Goal: Transaction & Acquisition: Download file/media

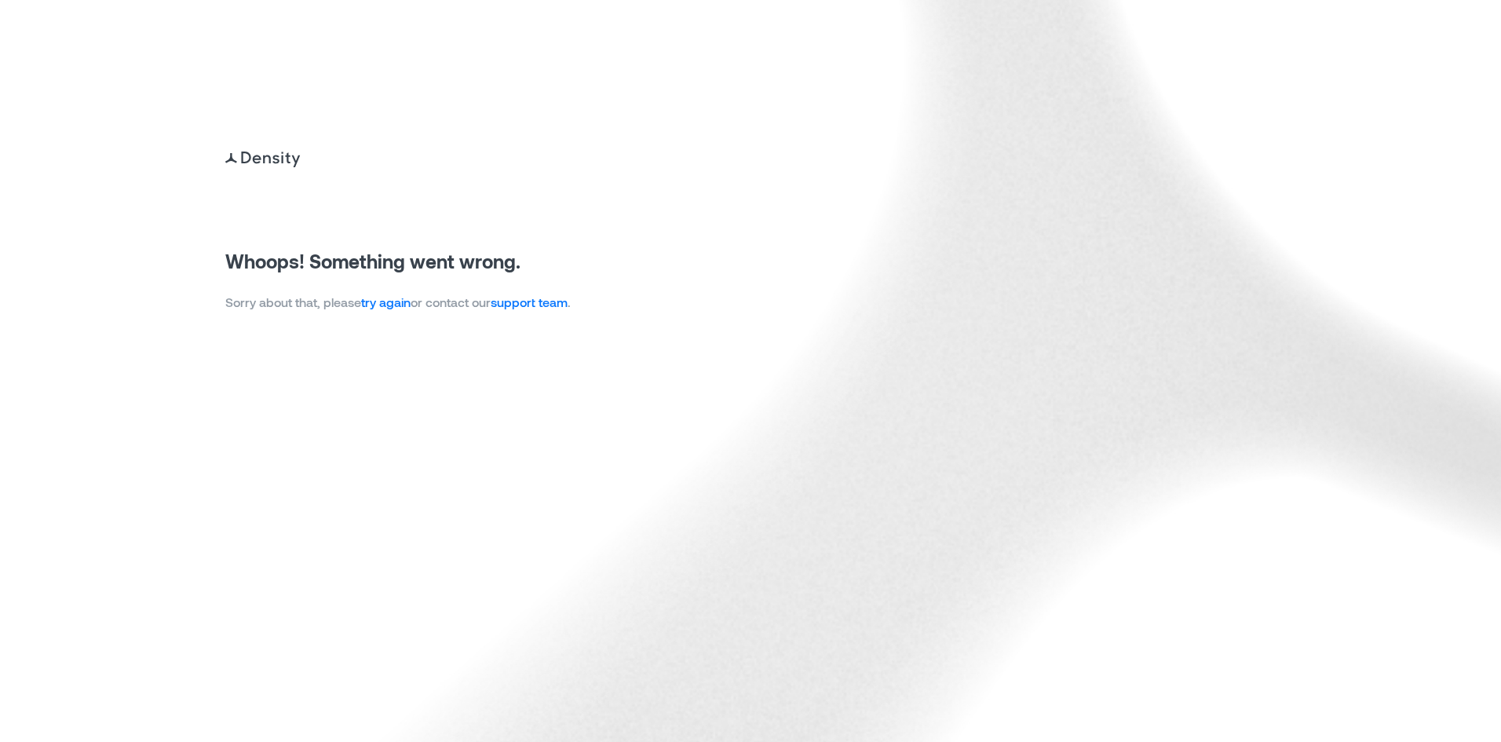
click at [411, 306] on link "try again" at bounding box center [385, 301] width 49 height 15
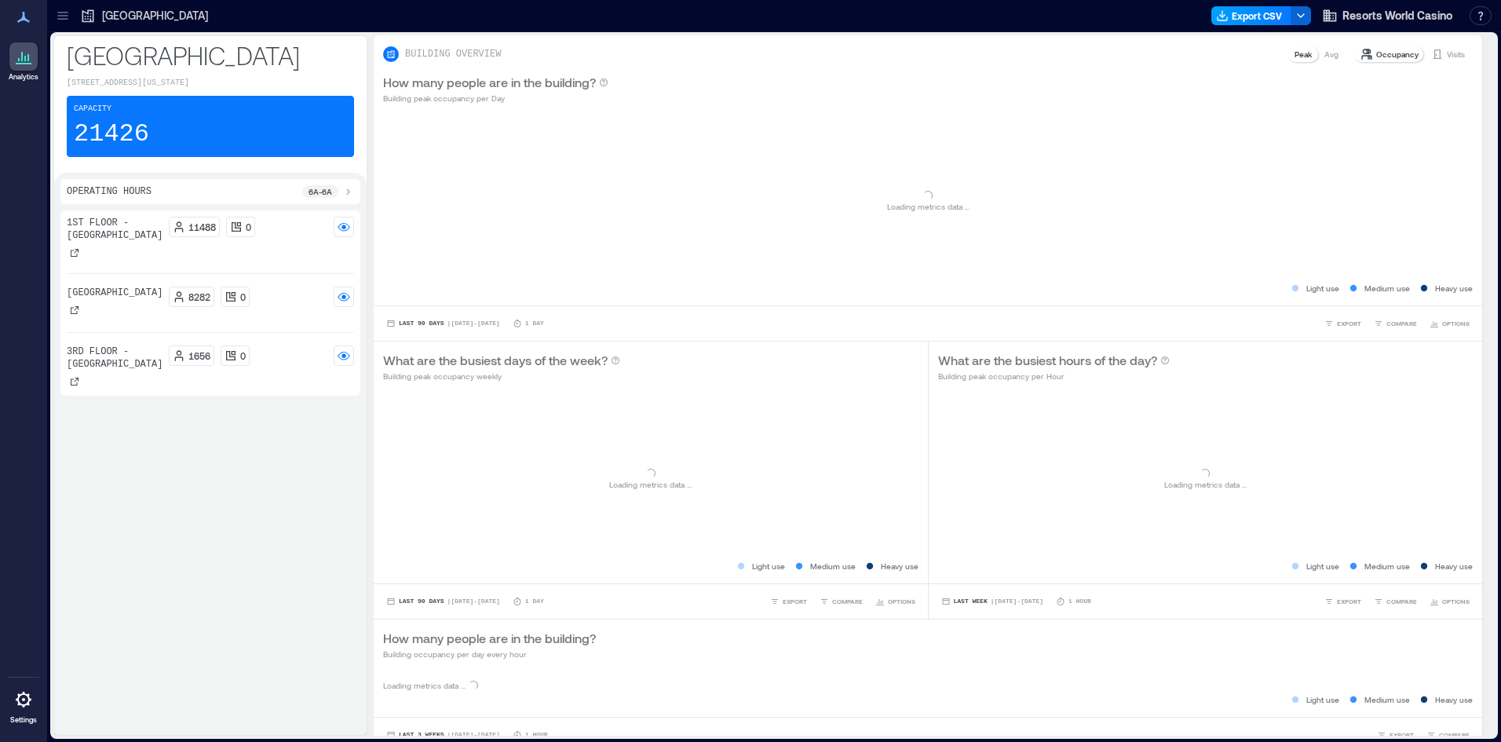
click at [1239, 13] on button "Export CSV" at bounding box center [1251, 15] width 80 height 19
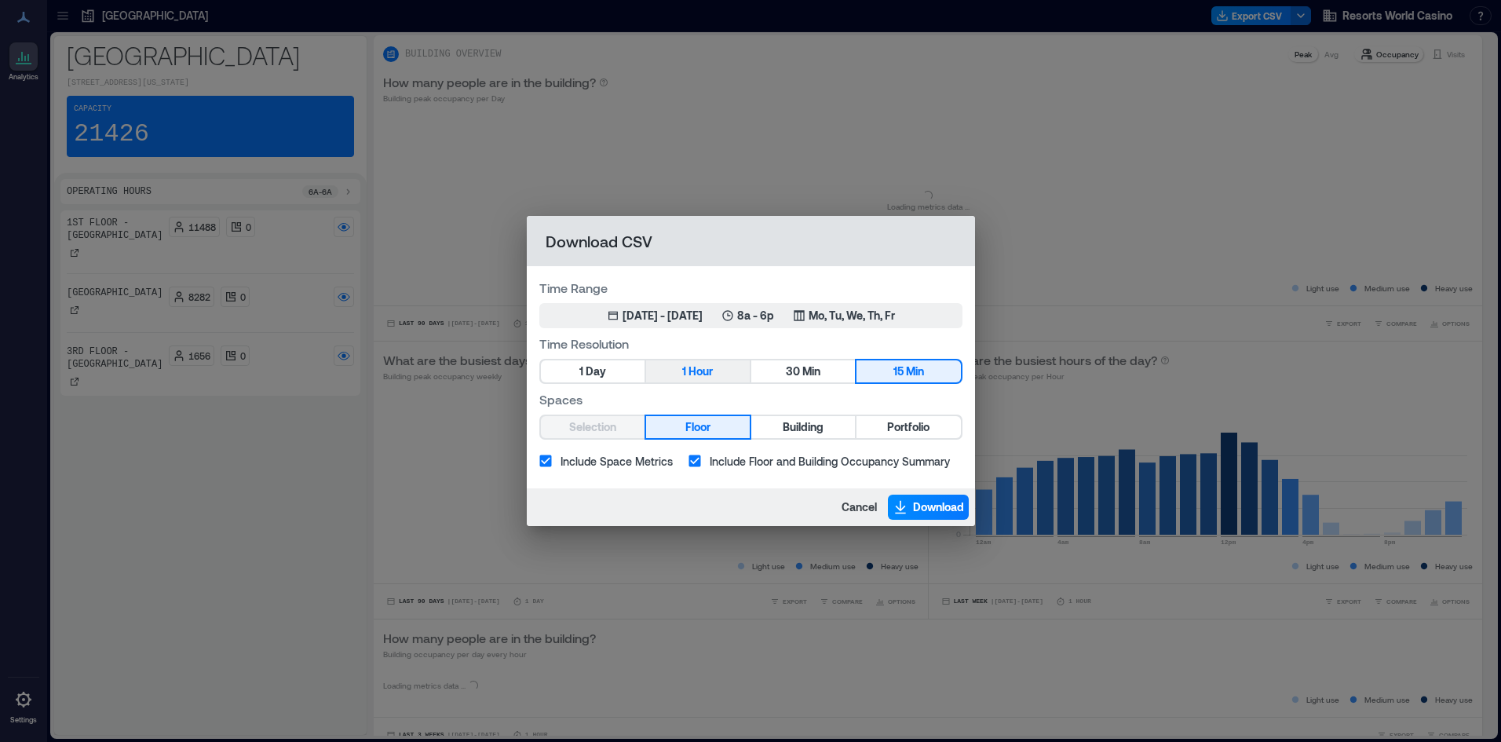
click at [706, 358] on div "Time Resolution 1 Day 1 Hour 30 Min 15 Min" at bounding box center [750, 358] width 423 height 49
click at [707, 366] on span "Hour" at bounding box center [700, 372] width 24 height 20
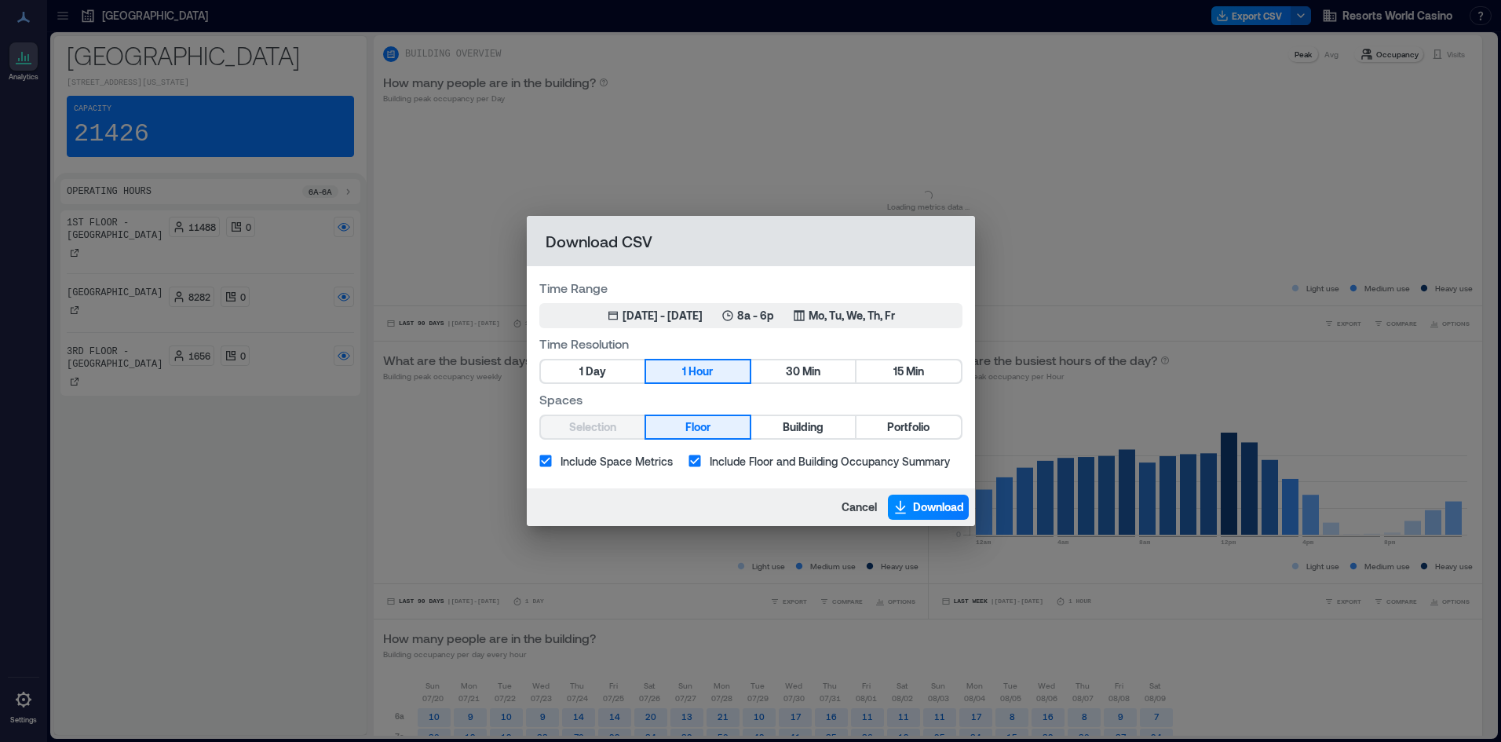
click at [722, 367] on button "1 Hour" at bounding box center [698, 371] width 104 height 22
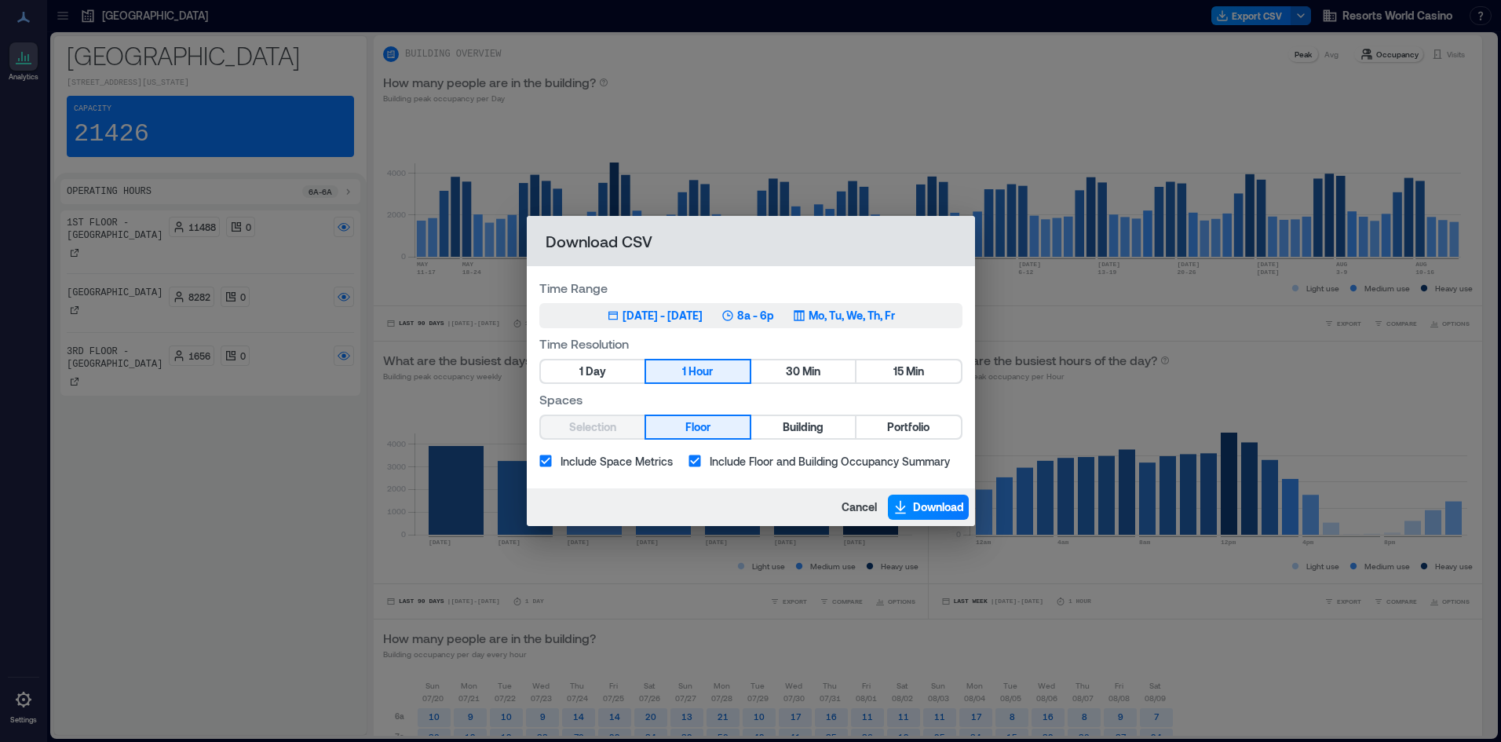
click at [815, 316] on div "May 14, 2025 - Aug 13, 2025 8a - 6p Mo, Tu, We, Th, Fr" at bounding box center [751, 316] width 288 height 16
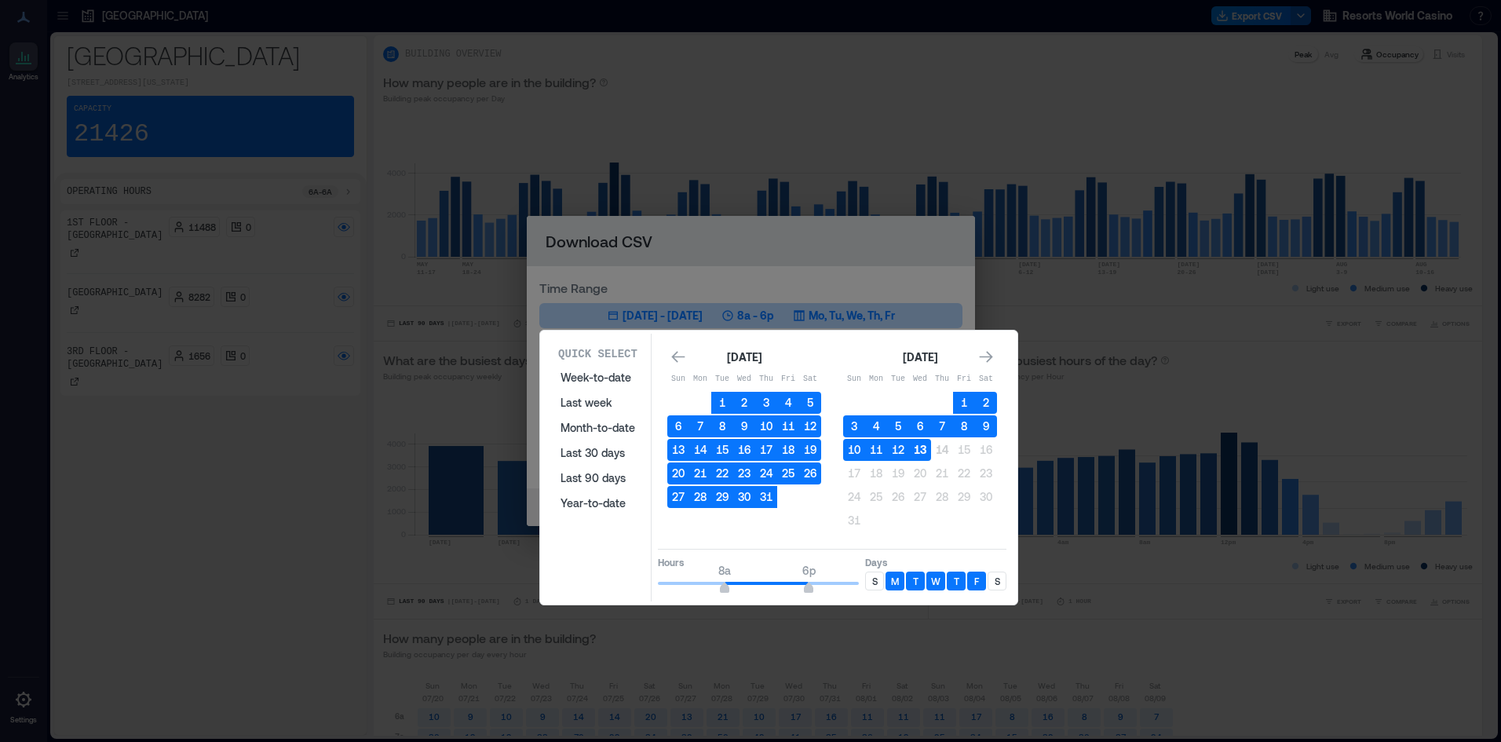
click at [921, 448] on button "13" at bounding box center [920, 450] width 22 height 22
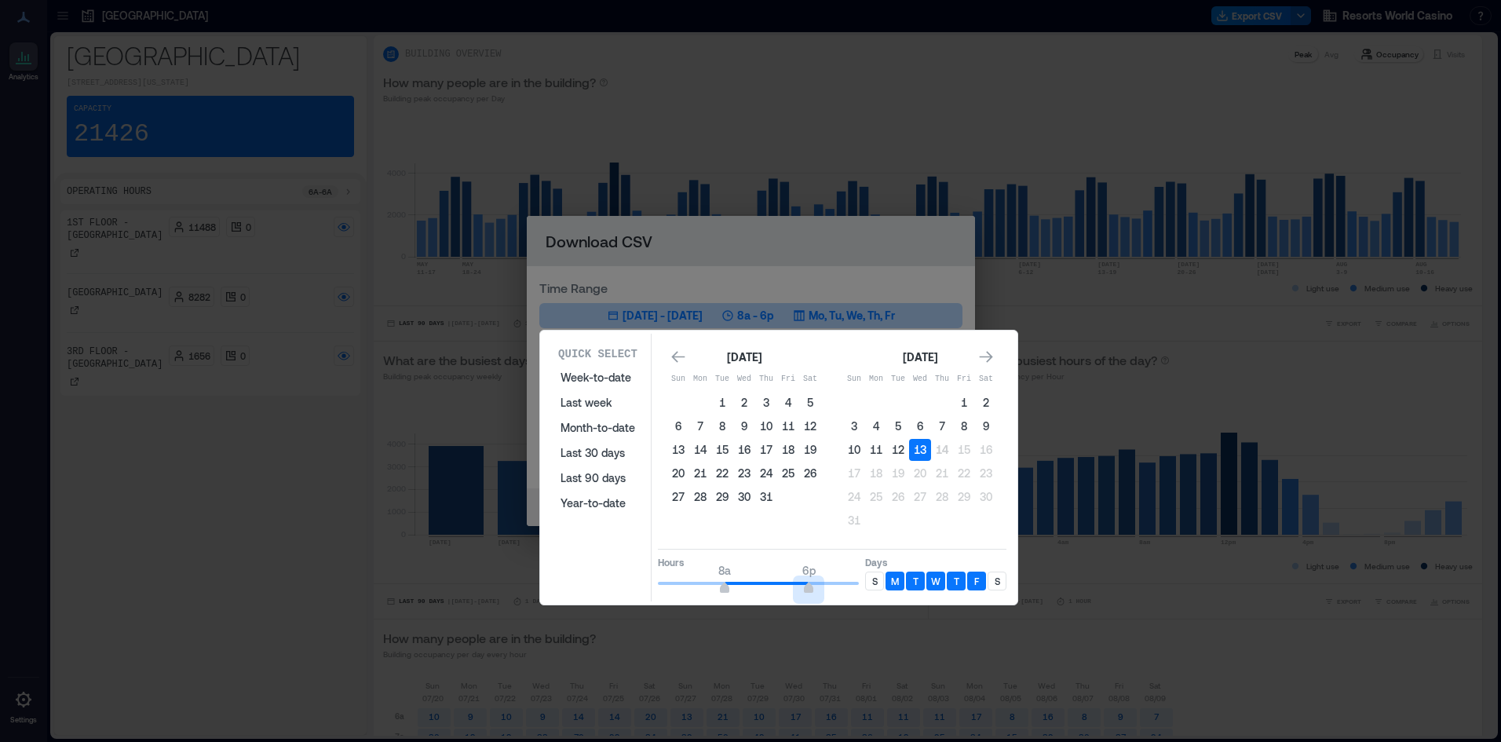
type input "**"
drag, startPoint x: 812, startPoint y: 584, endPoint x: 863, endPoint y: 590, distance: 50.6
click at [885, 583] on div "Hours 8a 6p Days S M T W T F S" at bounding box center [832, 572] width 349 height 46
drag, startPoint x: 724, startPoint y: 592, endPoint x: 637, endPoint y: 592, distance: 87.1
click at [652, 592] on div "Quick Select Week-to-date Last week Month-to-date Last 30 days Last 90 days Yea…" at bounding box center [779, 468] width 468 height 268
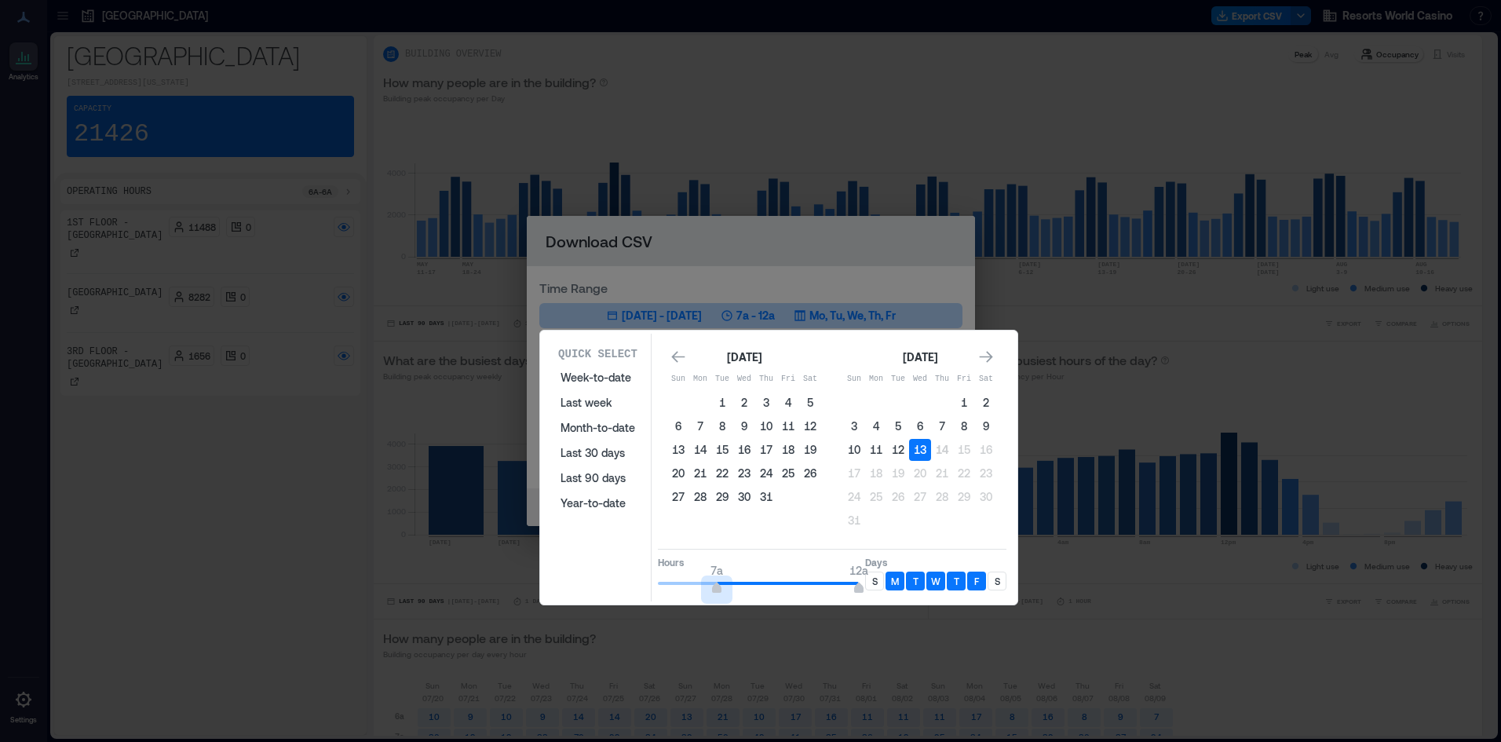
type input "*"
click at [878, 576] on div "S" at bounding box center [874, 580] width 19 height 19
click at [988, 585] on div "S" at bounding box center [997, 580] width 19 height 19
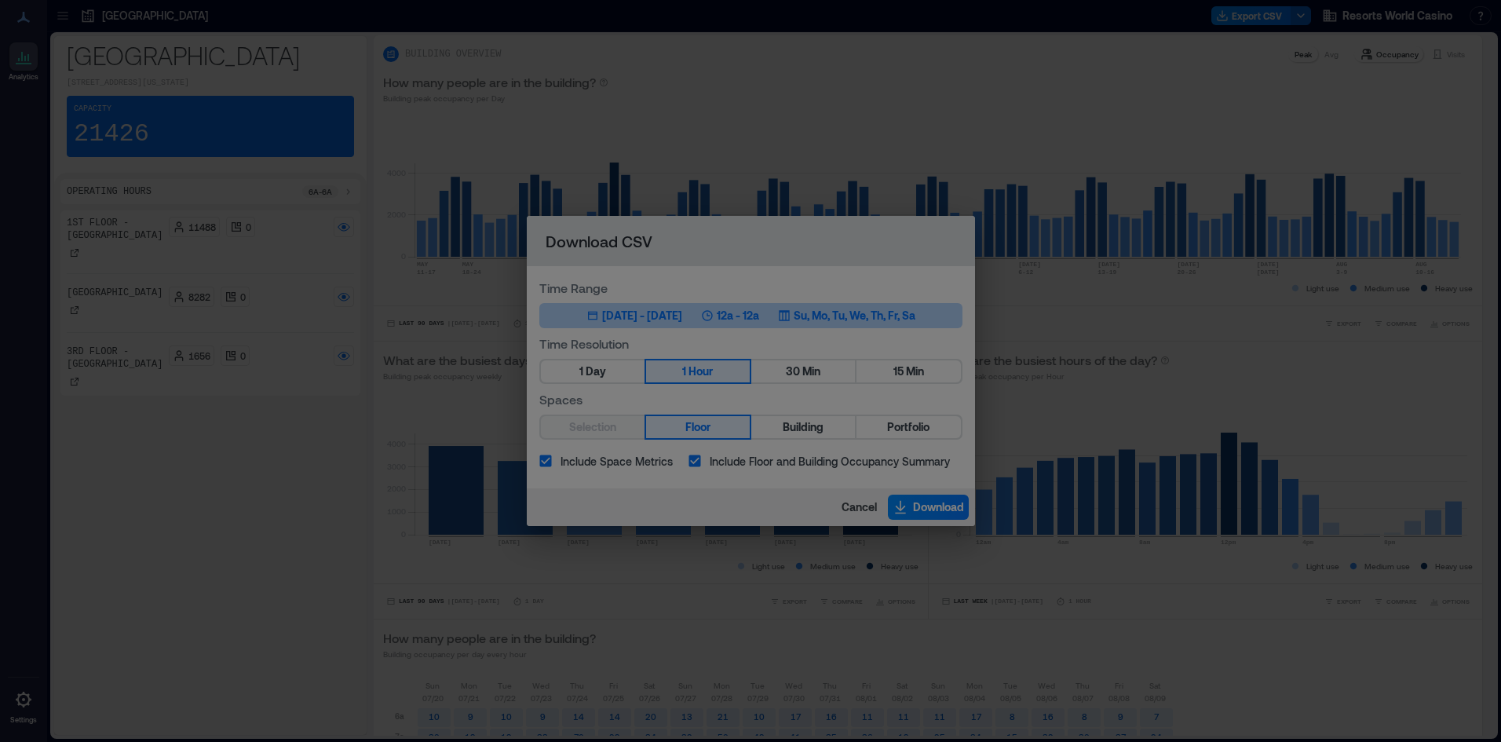
drag, startPoint x: 1383, startPoint y: 464, endPoint x: 1256, endPoint y: 477, distance: 127.9
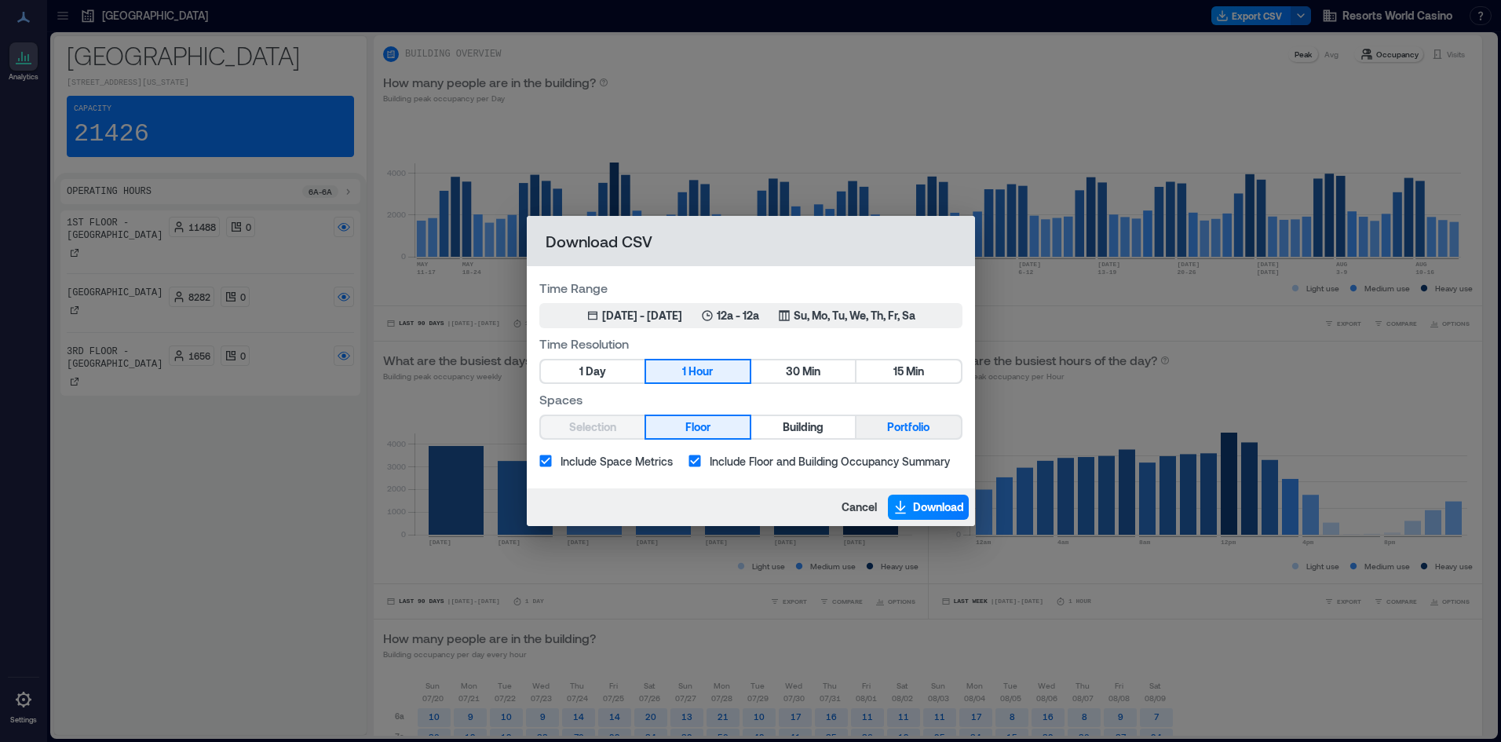
click at [899, 433] on span "Portfolio" at bounding box center [908, 428] width 42 height 20
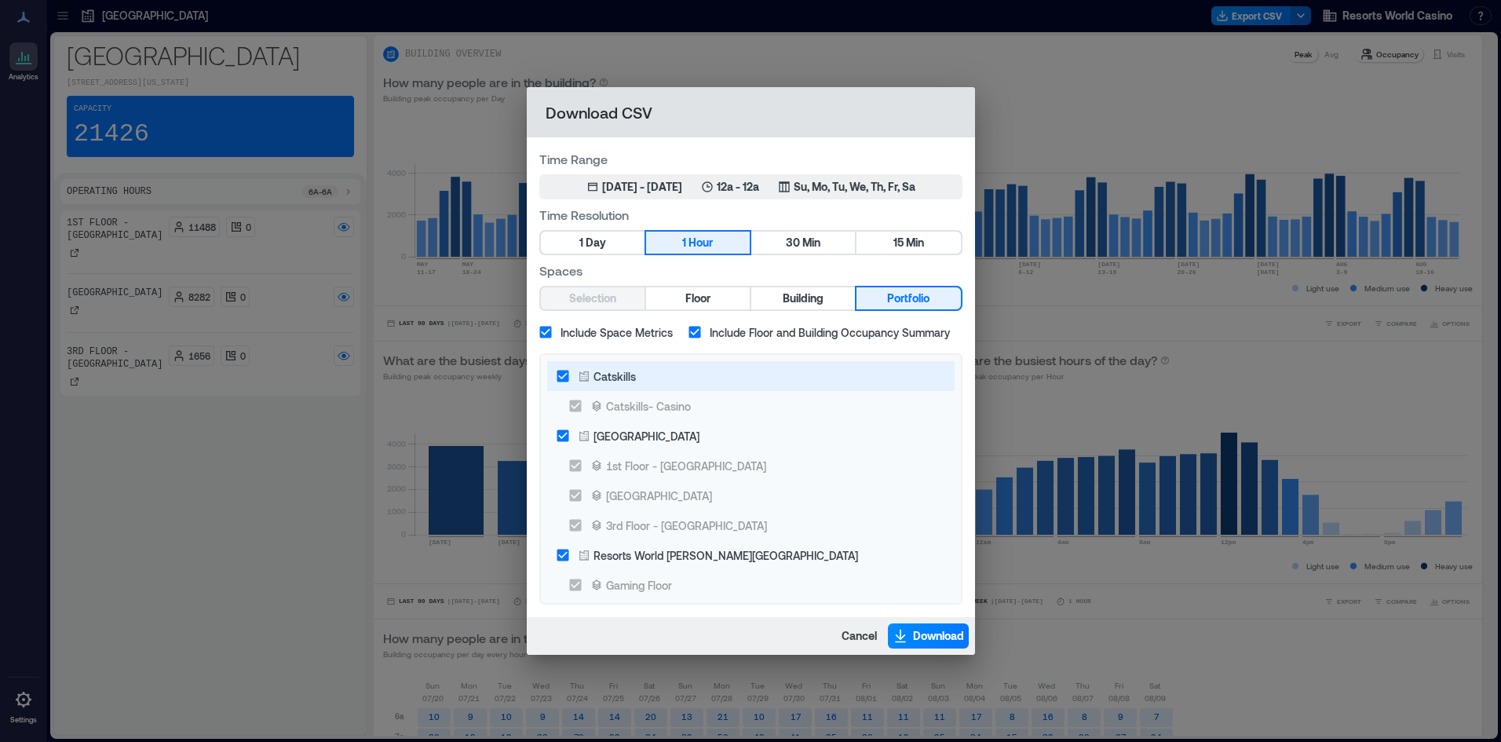
click at [607, 364] on label "Catskills" at bounding box center [740, 376] width 385 height 30
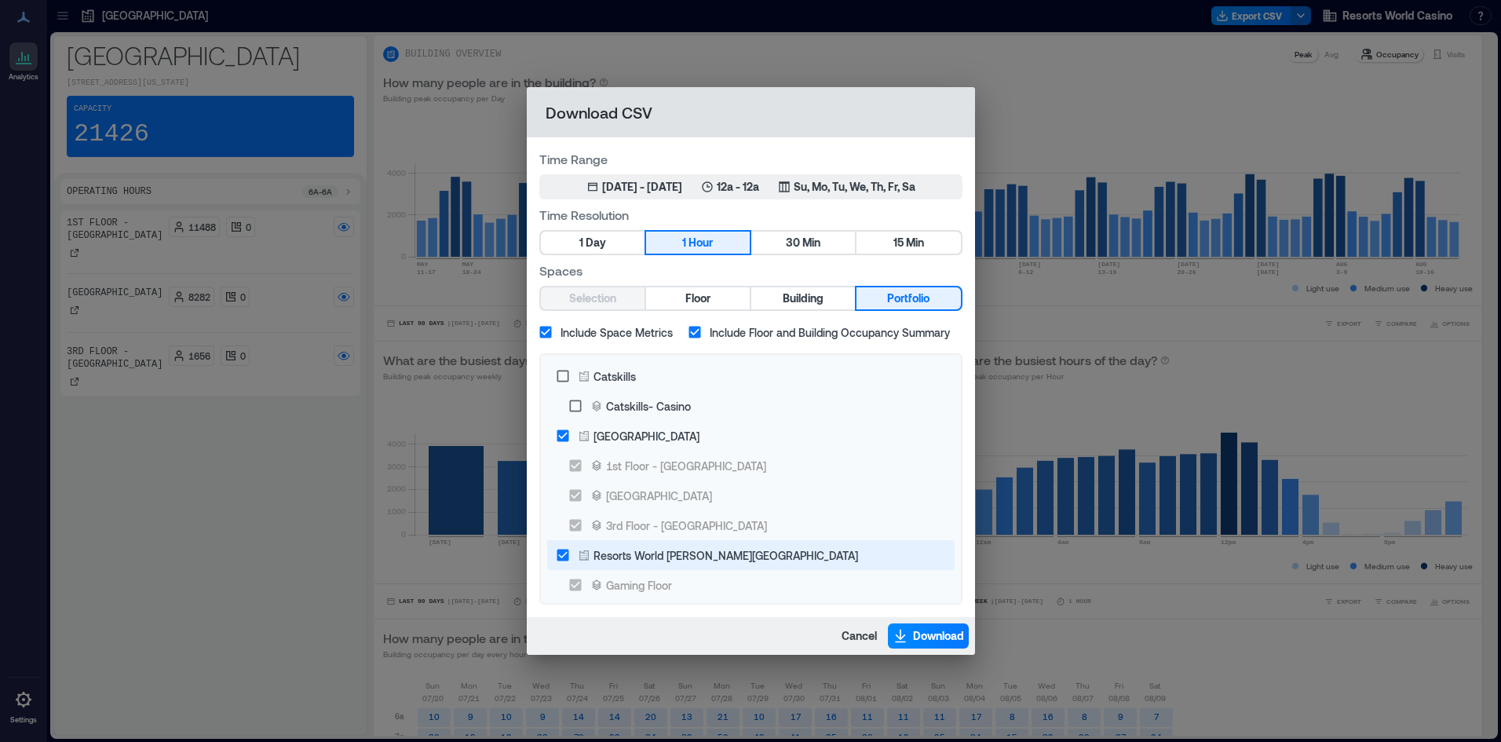
click at [655, 549] on div "Resorts World Hudson Valley" at bounding box center [725, 555] width 265 height 16
click at [926, 641] on span "Download" at bounding box center [938, 636] width 51 height 16
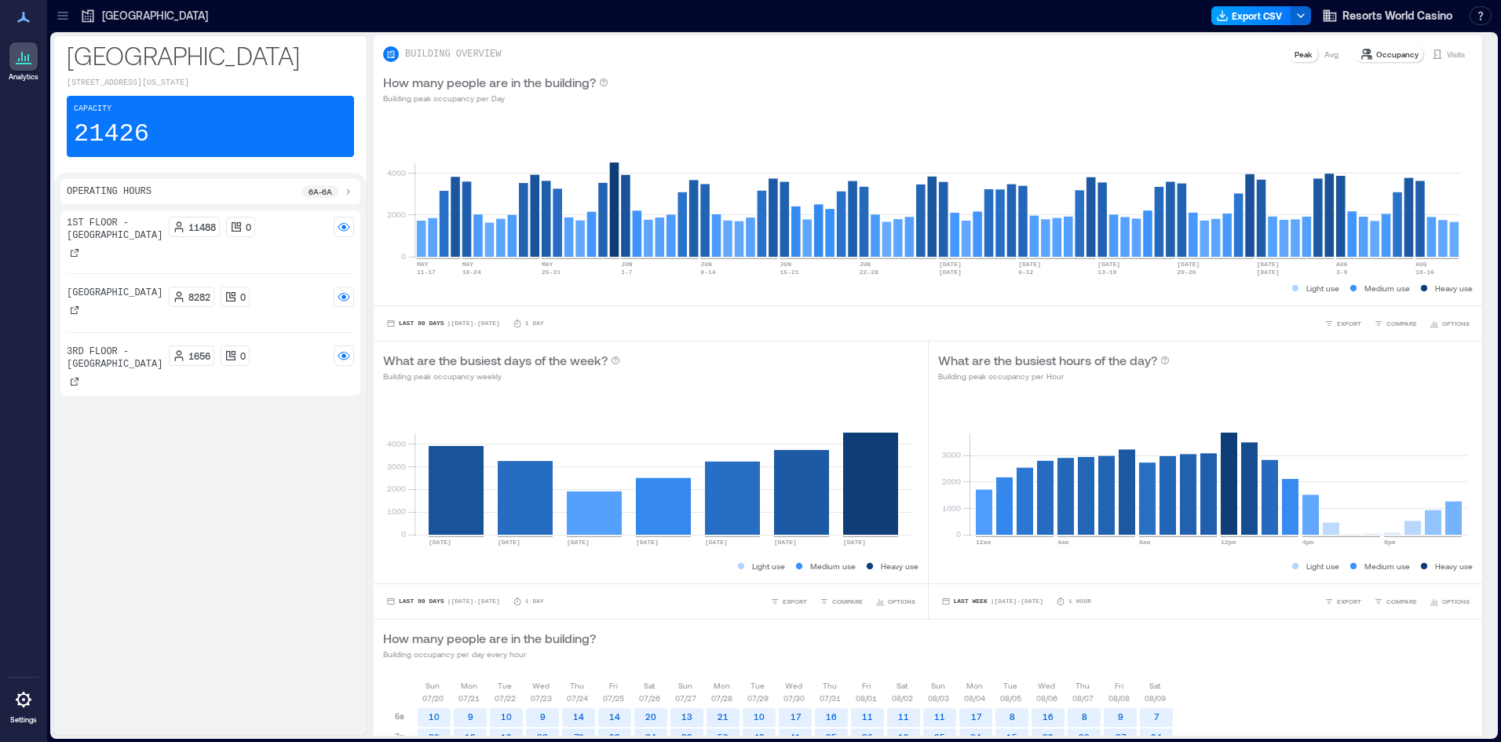
click at [1259, 16] on button "Export CSV" at bounding box center [1251, 15] width 80 height 19
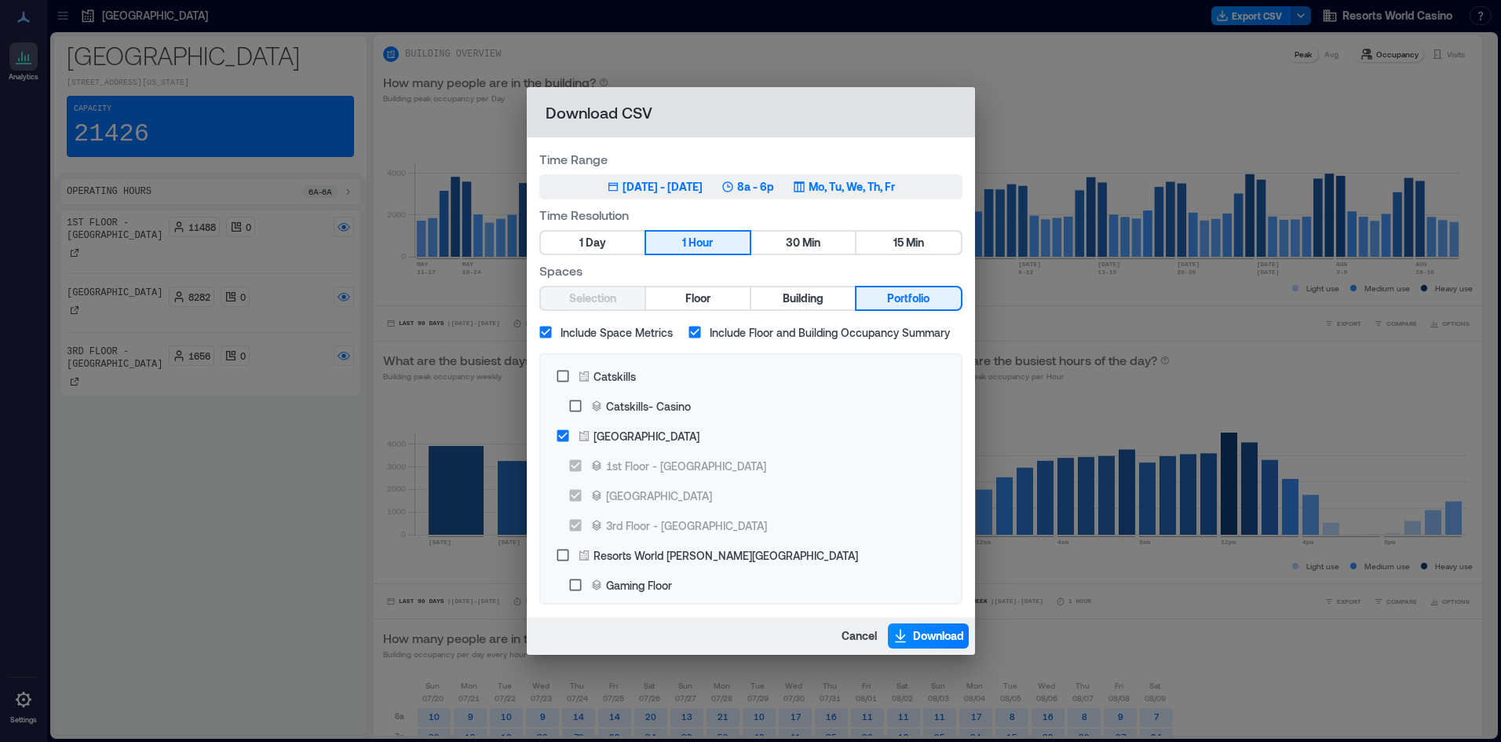
click at [738, 193] on div "May 14, 2025 - Aug 13, 2025 8a - 6p Mo, Tu, We, Th, Fr" at bounding box center [751, 187] width 288 height 16
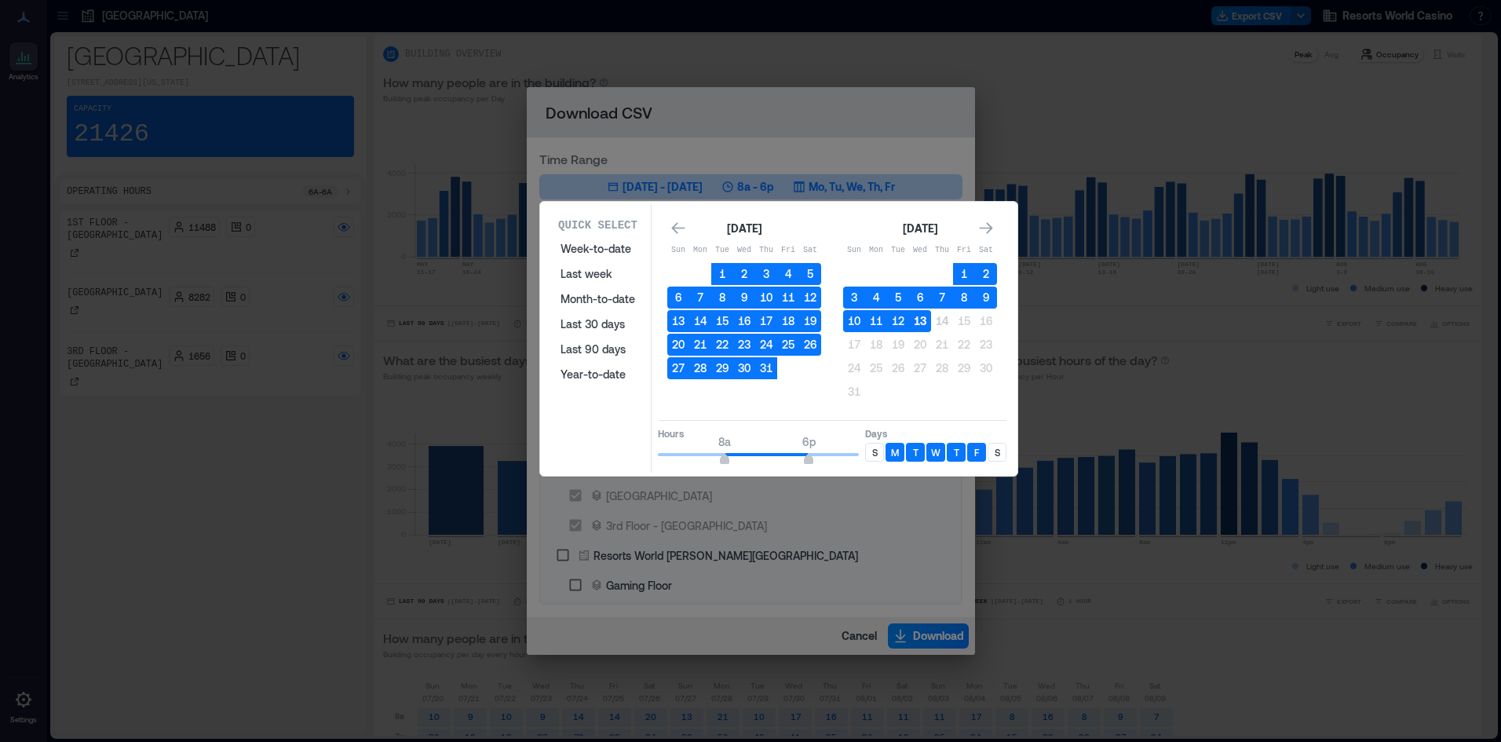
click at [916, 319] on button "13" at bounding box center [920, 321] width 22 height 22
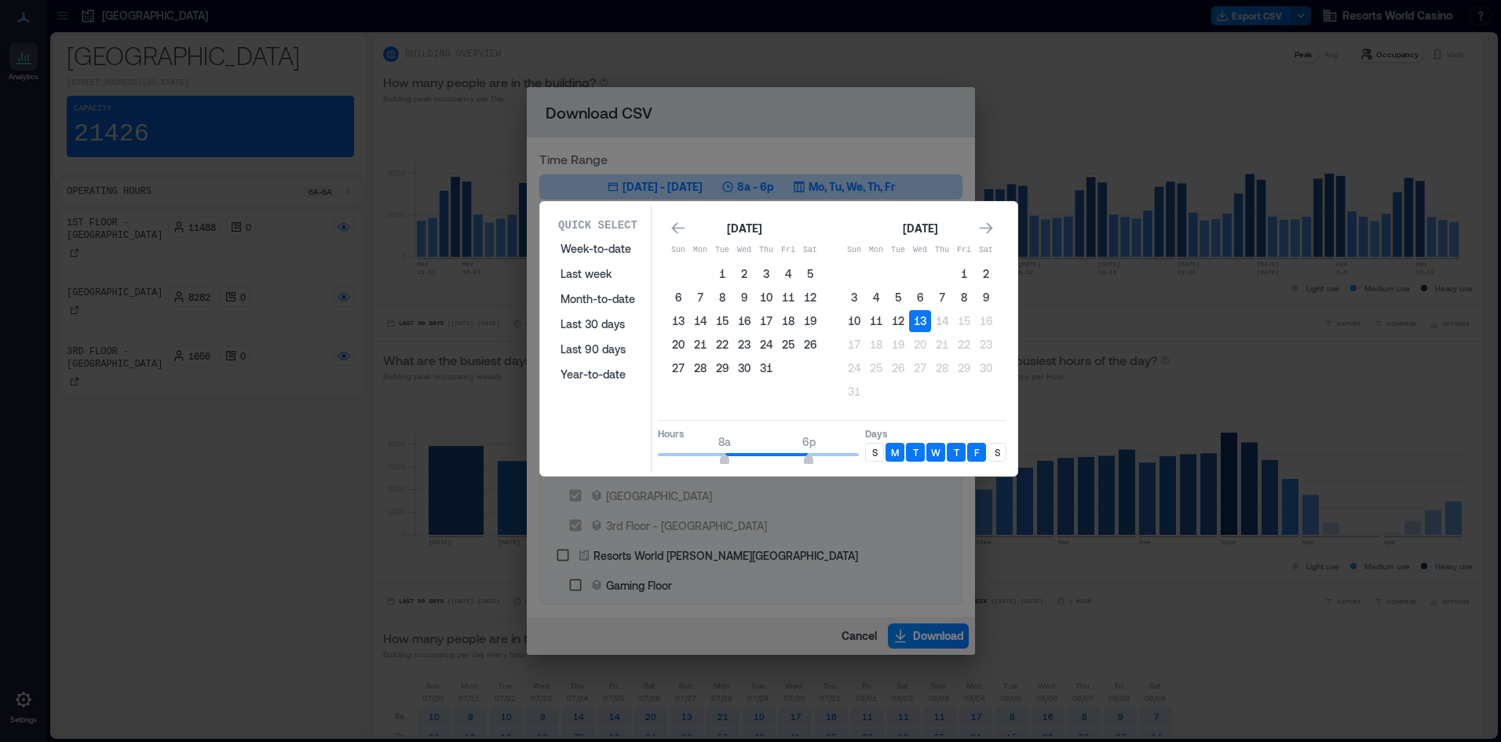
type input "**"
drag, startPoint x: 805, startPoint y: 458, endPoint x: 899, endPoint y: 465, distance: 93.7
click at [899, 465] on div "Hours 8a 6p Days S M T W T F S" at bounding box center [832, 443] width 349 height 46
type input "*"
drag, startPoint x: 726, startPoint y: 455, endPoint x: 477, endPoint y: 405, distance: 253.9
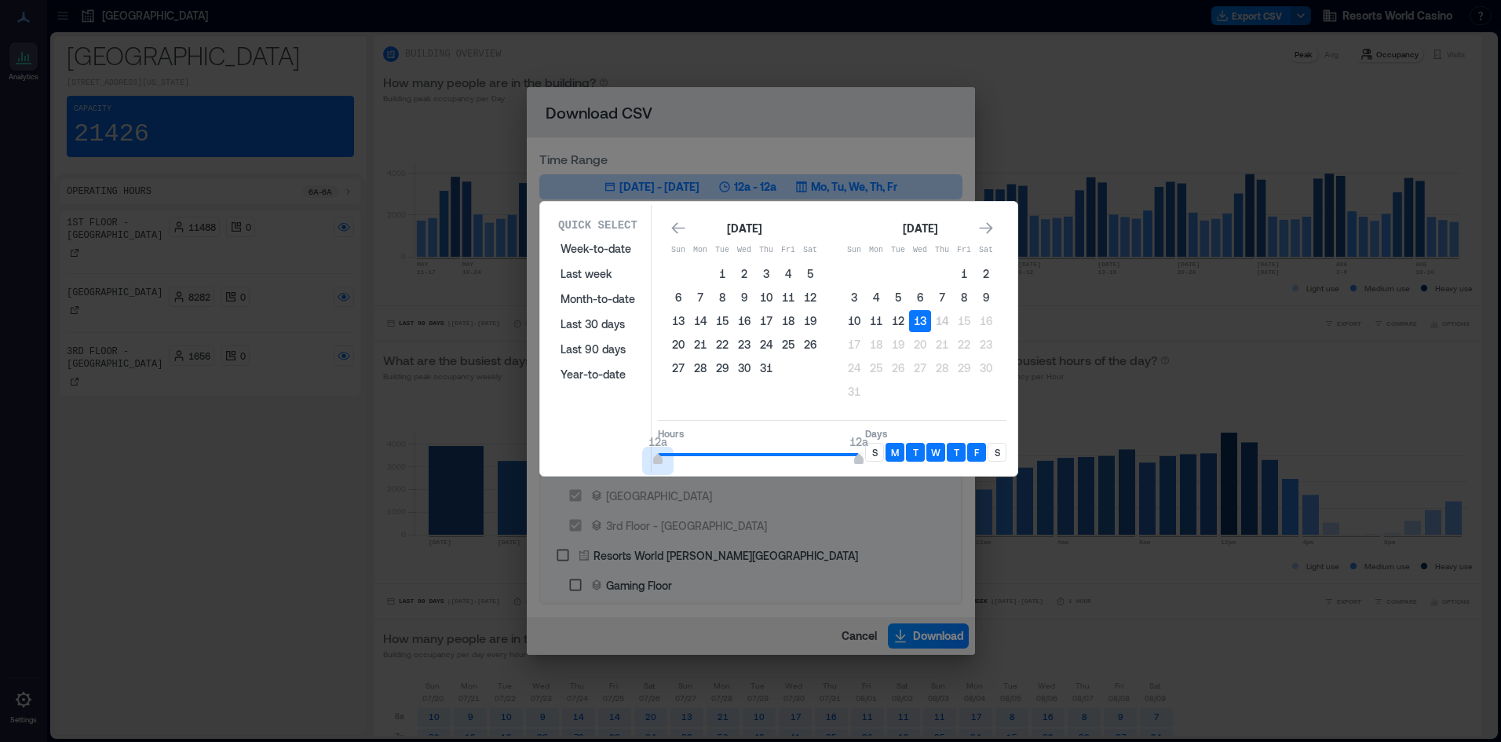
click at [0, 741] on div "Quick Select Week-to-date Last week Month-to-date Last 30 days Last 90 days Yea…" at bounding box center [0, 742] width 0 height 0
click at [872, 452] on p "S" at bounding box center [874, 452] width 5 height 13
click at [995, 455] on p "S" at bounding box center [997, 452] width 5 height 13
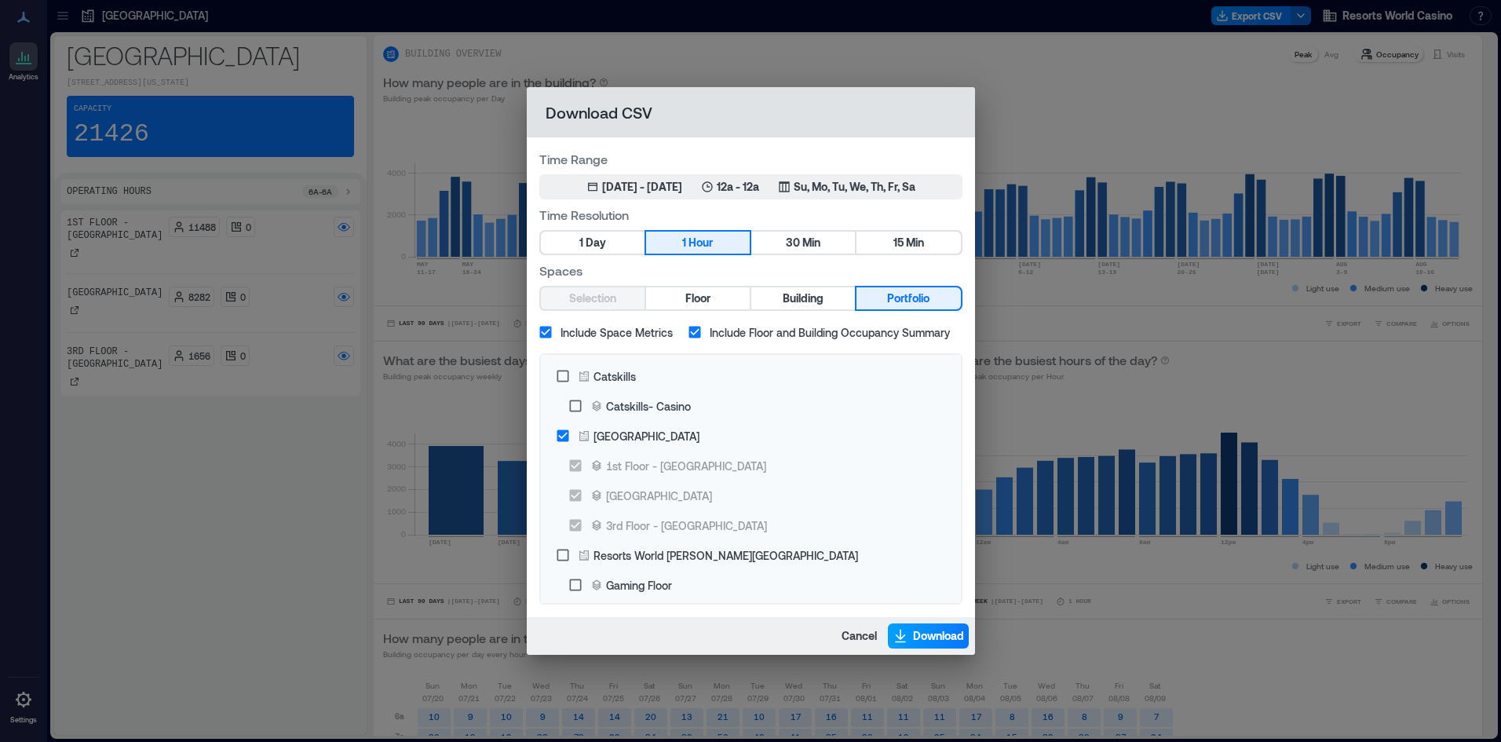
click at [933, 634] on span "Download" at bounding box center [938, 636] width 51 height 16
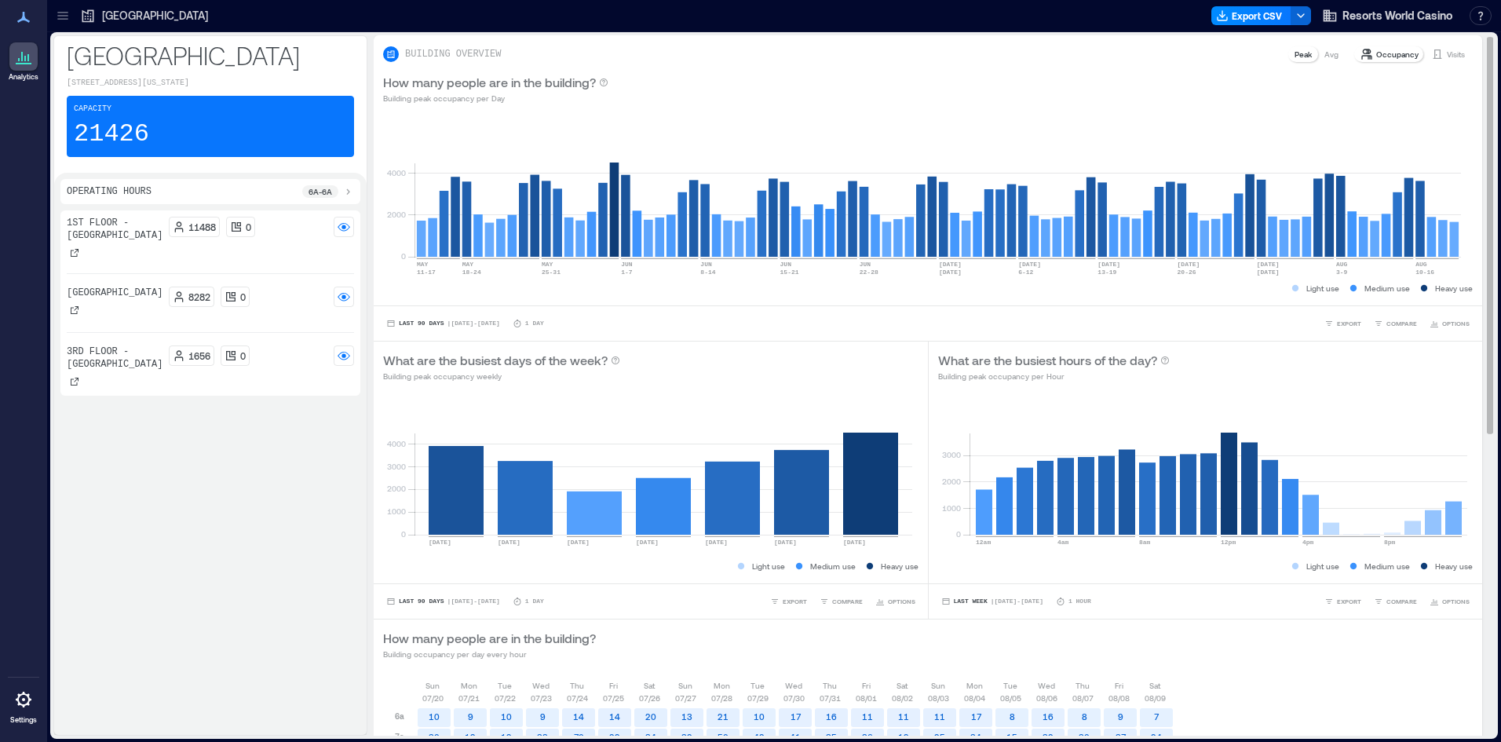
click at [172, 557] on div "1st Floor - Times Square 11488 0 2nd Floor - Fifth Avenue 8282 0 3rd Floor - Ce…" at bounding box center [210, 469] width 300 height 518
